Goal: Task Accomplishment & Management: Use online tool/utility

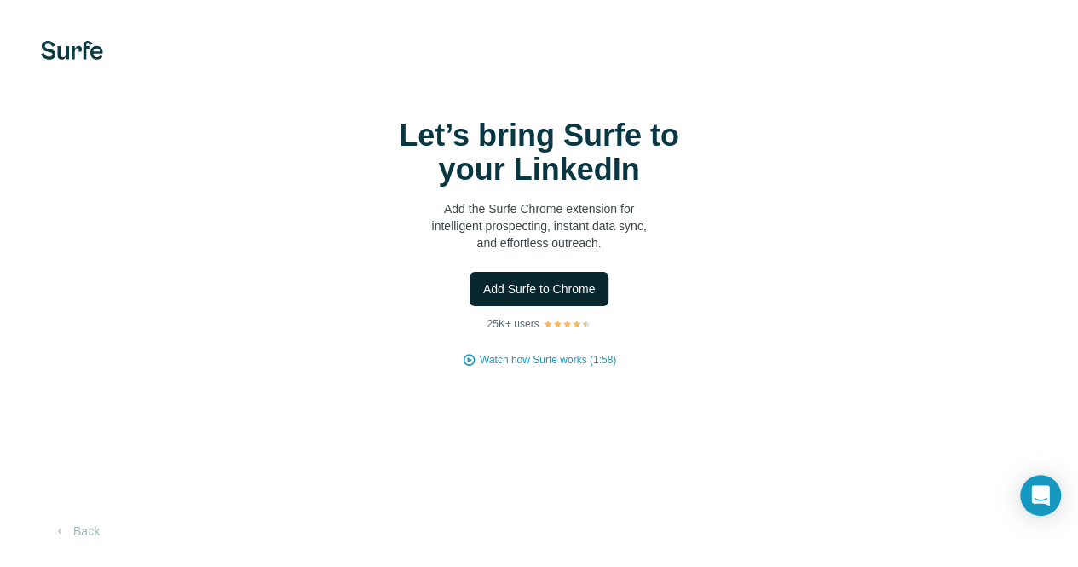
click at [470, 284] on button "Add Surfe to Chrome" at bounding box center [540, 289] width 140 height 34
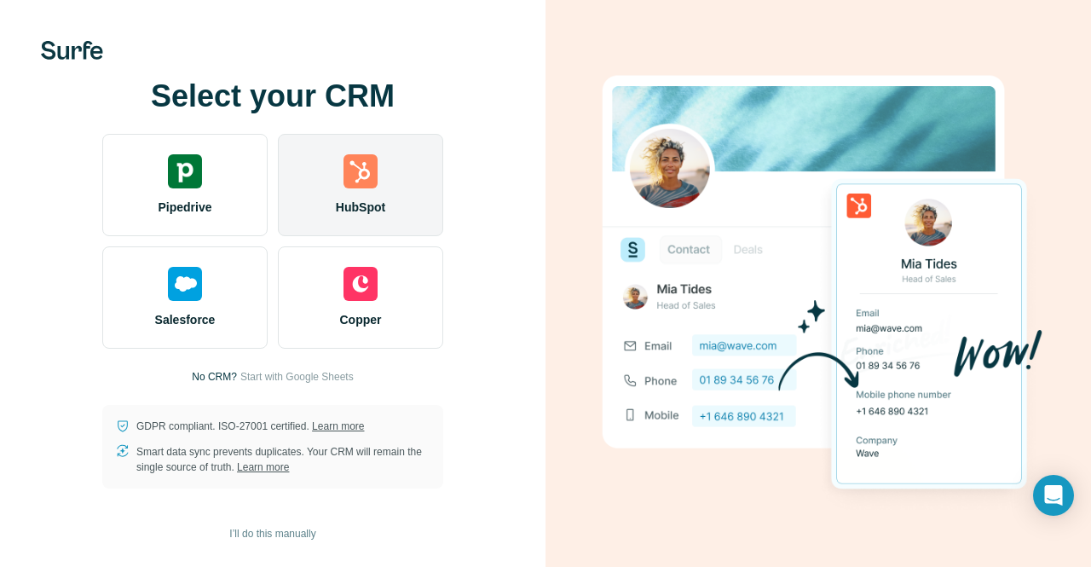
click at [374, 182] on img at bounding box center [360, 171] width 34 height 34
click at [367, 181] on img at bounding box center [360, 171] width 34 height 34
click at [349, 182] on img at bounding box center [360, 171] width 34 height 34
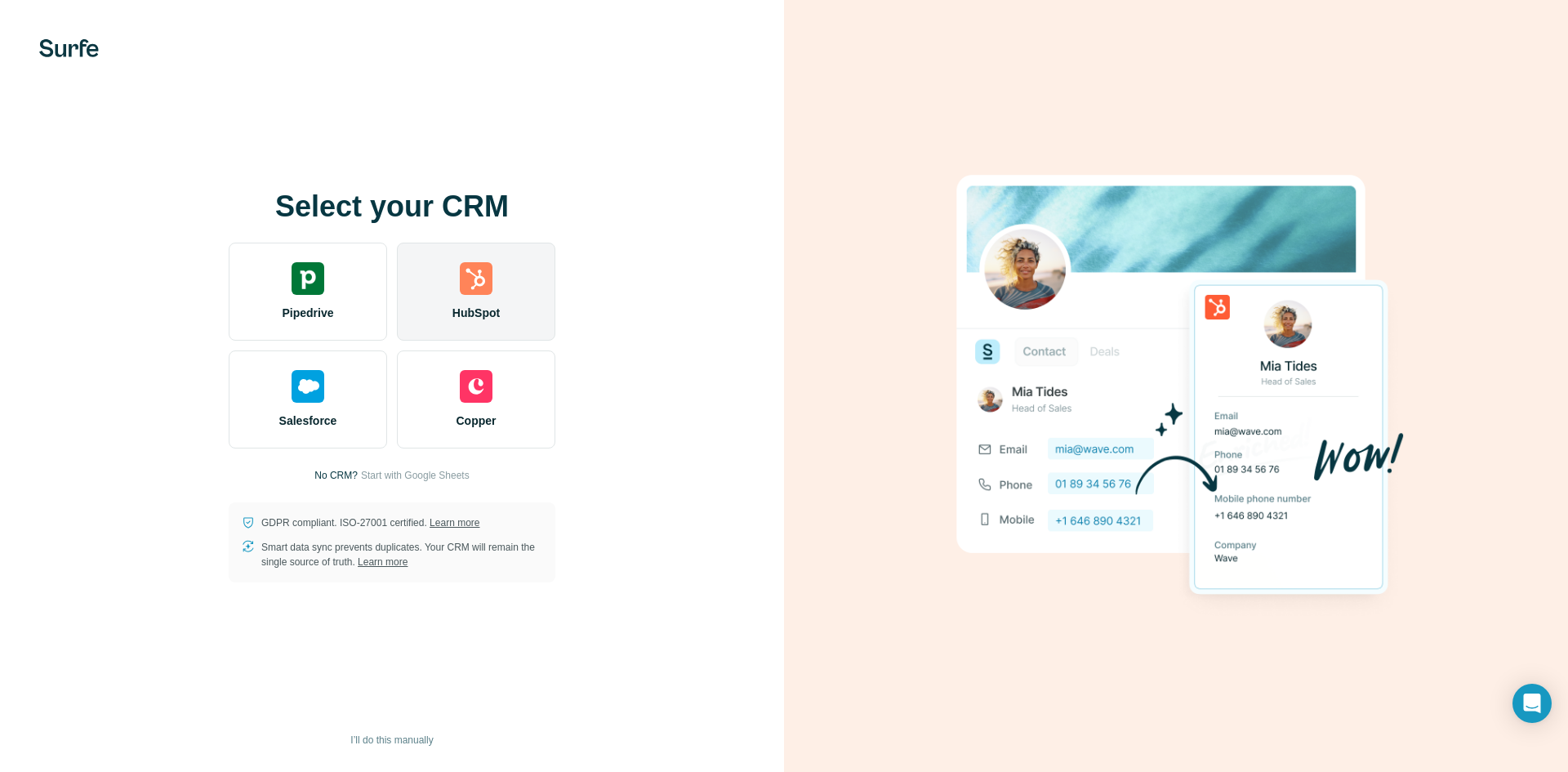
click at [509, 301] on div "HubSpot" at bounding box center [475, 292] width 158 height 98
